Goal: Task Accomplishment & Management: Manage account settings

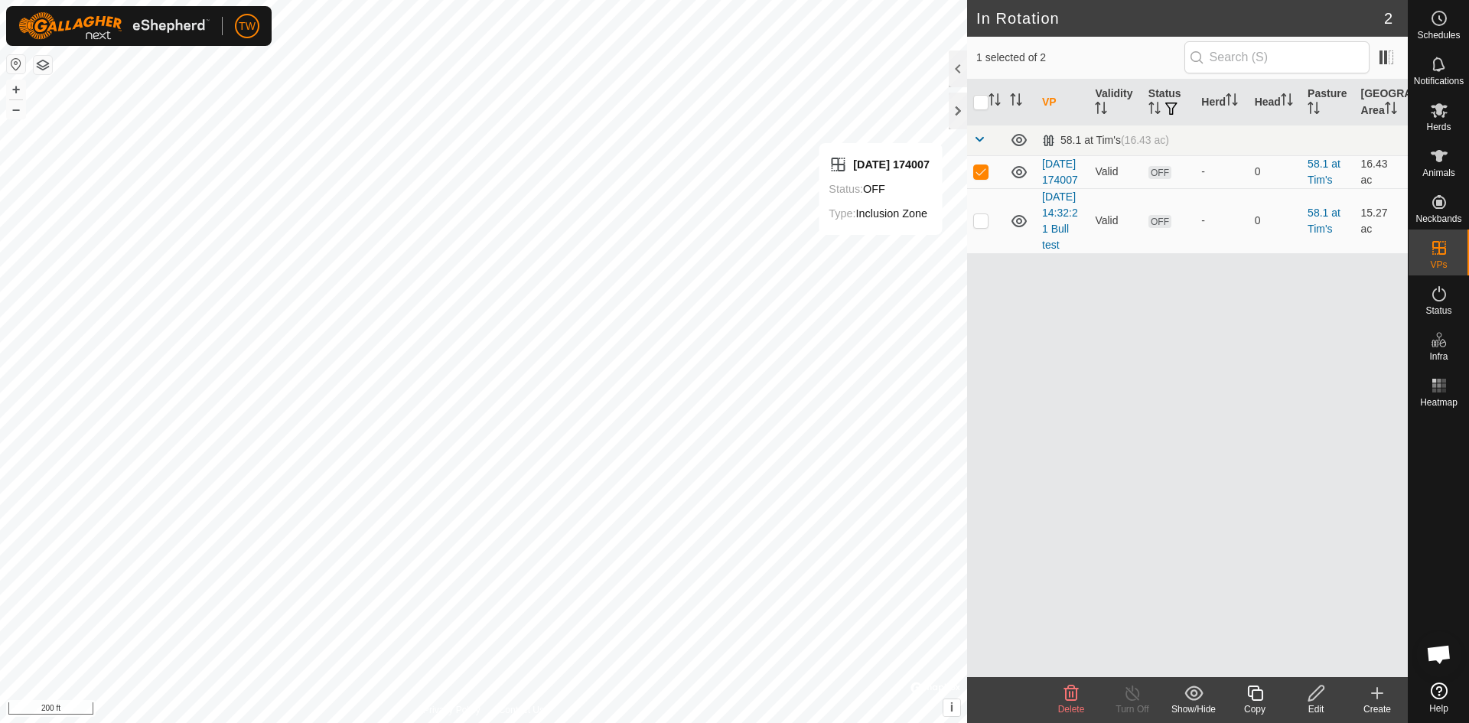
drag, startPoint x: 1058, startPoint y: 240, endPoint x: 1259, endPoint y: 311, distance: 213.1
click at [1259, 311] on div "VP Validity Status Herd Head Pasture Grazing Area 58.1 at Tim's (16.43 ac) [DAT…" at bounding box center [1187, 378] width 441 height 597
click at [985, 253] on td at bounding box center [985, 220] width 37 height 65
checkbox input "true"
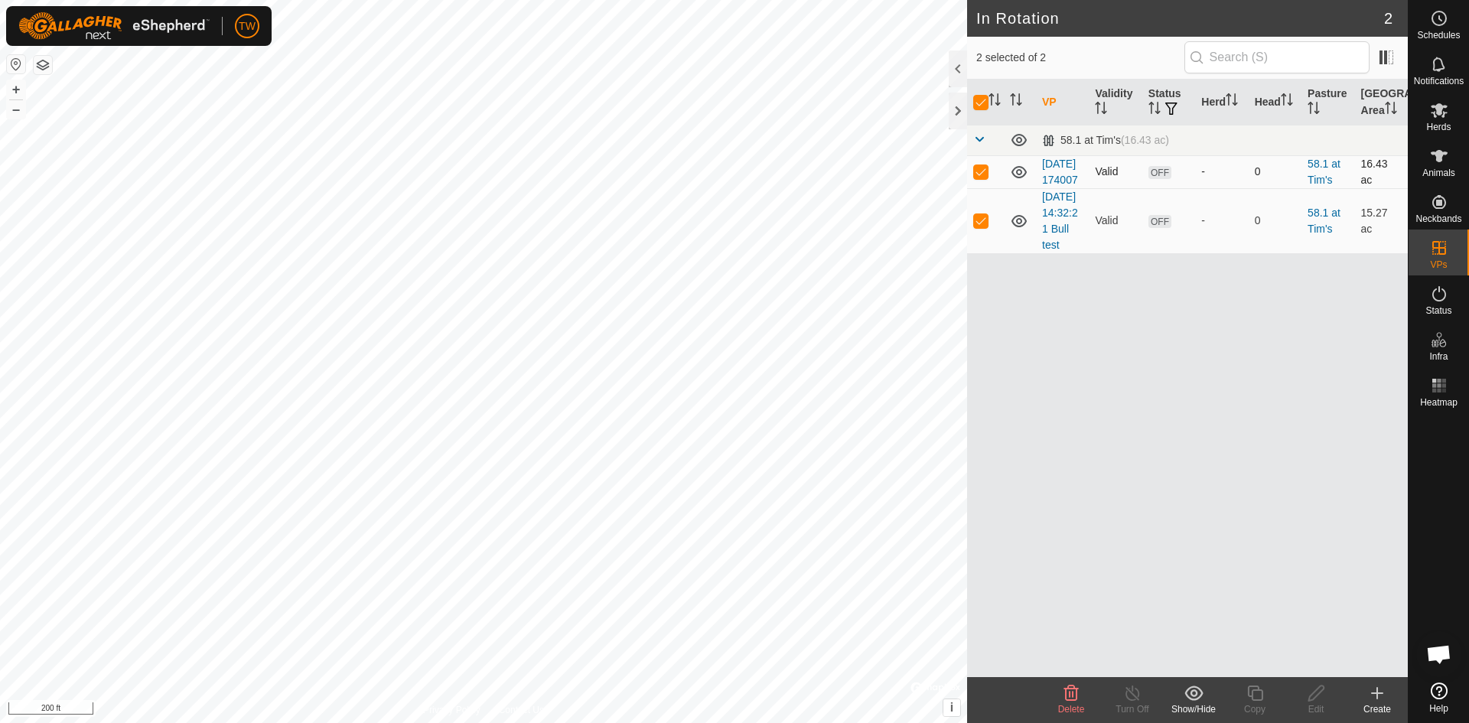
click at [983, 177] on p-checkbox at bounding box center [980, 171] width 15 height 12
checkbox input "false"
click at [1319, 701] on icon at bounding box center [1315, 693] width 19 height 18
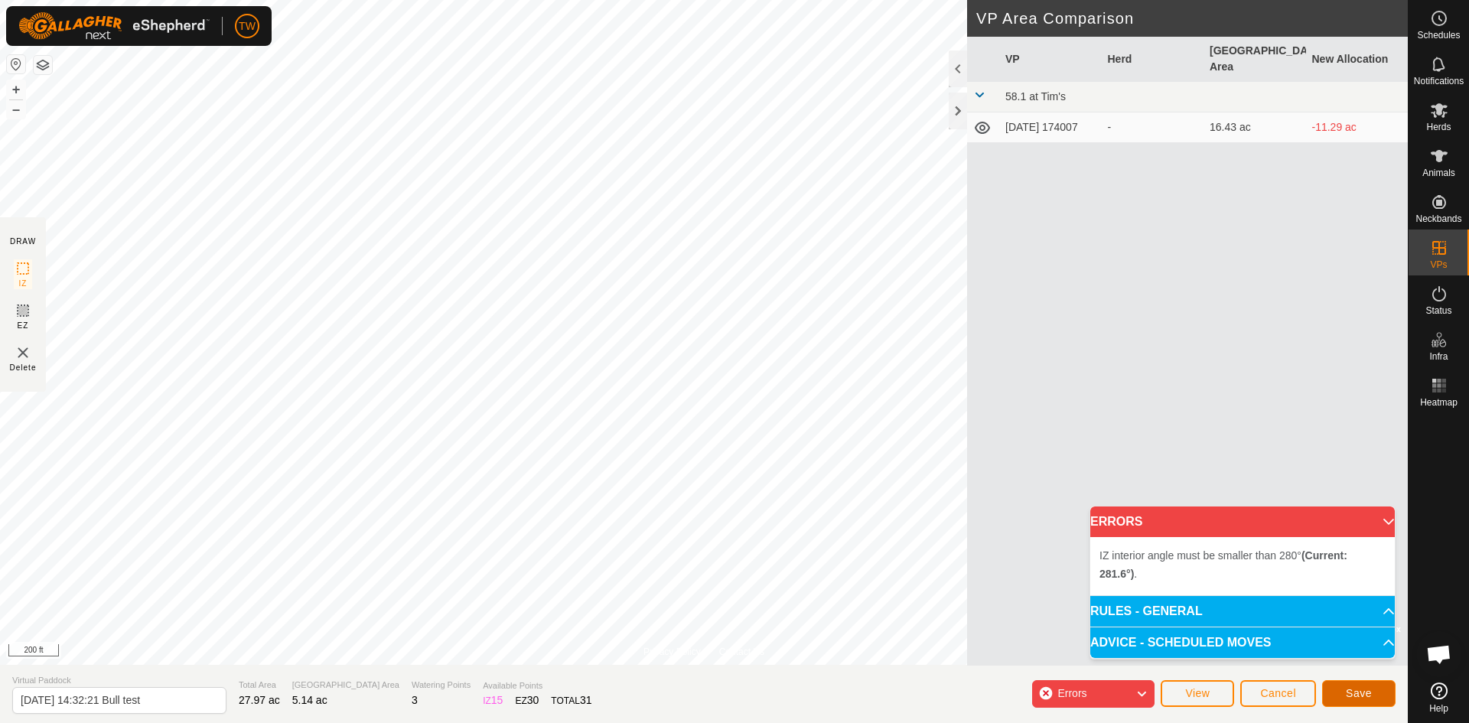
click at [1356, 692] on span "Save" at bounding box center [1358, 693] width 26 height 12
